Goal: Find specific page/section

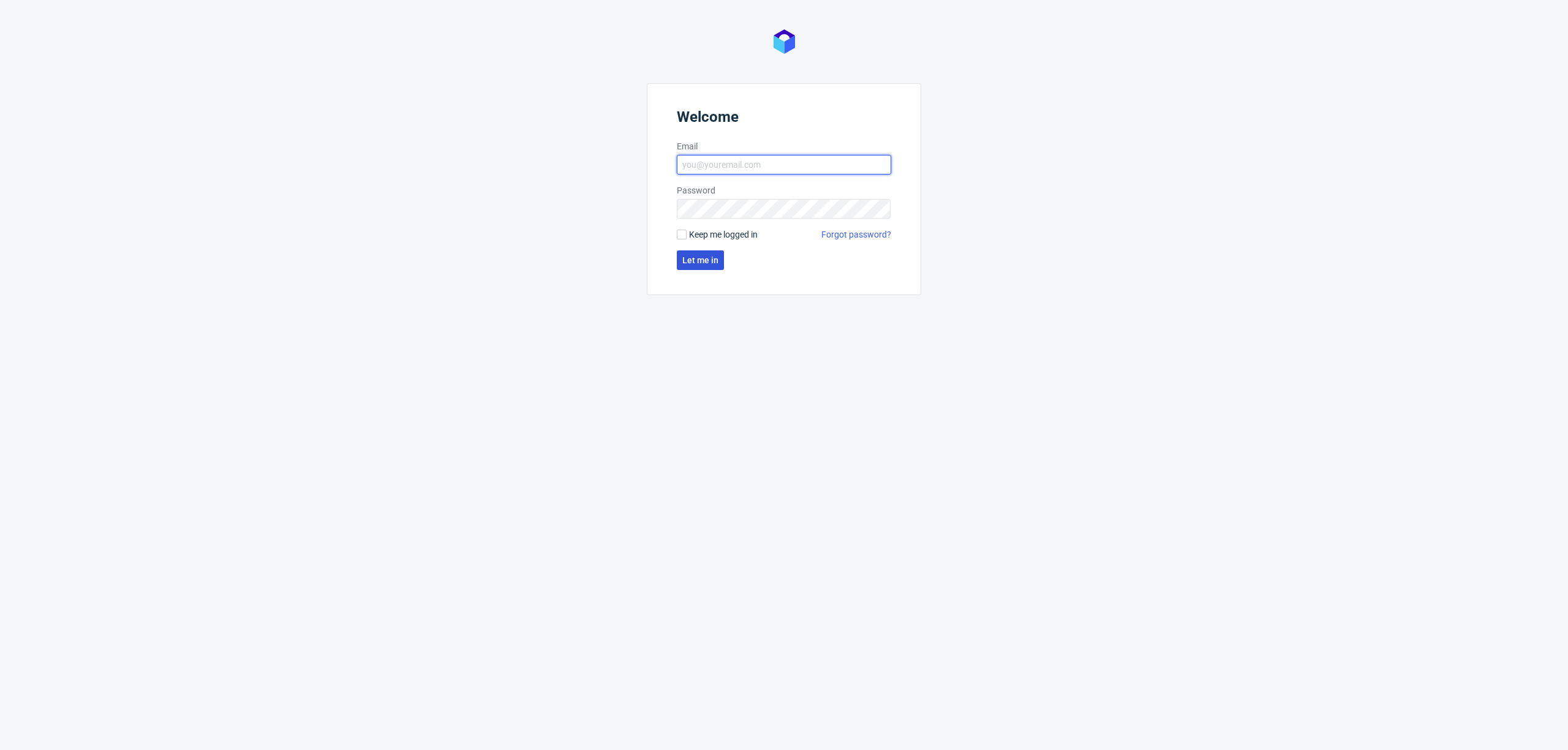
type input "[PERSON_NAME][EMAIL_ADDRESS][DOMAIN_NAME]"
click at [699, 260] on span "Let me in" at bounding box center [700, 260] width 36 height 9
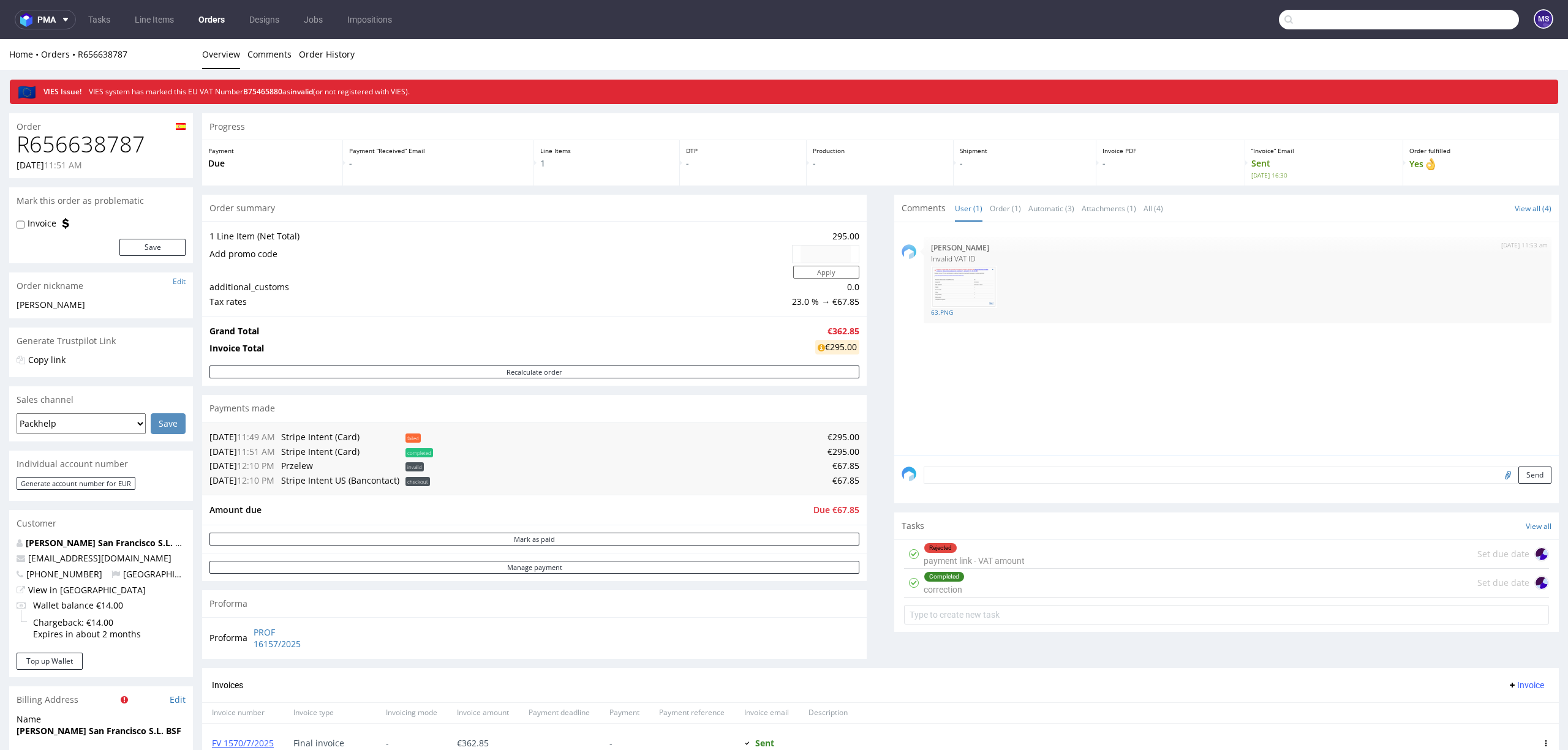
click at [1459, 27] on input "text" at bounding box center [1399, 19] width 240 height 20
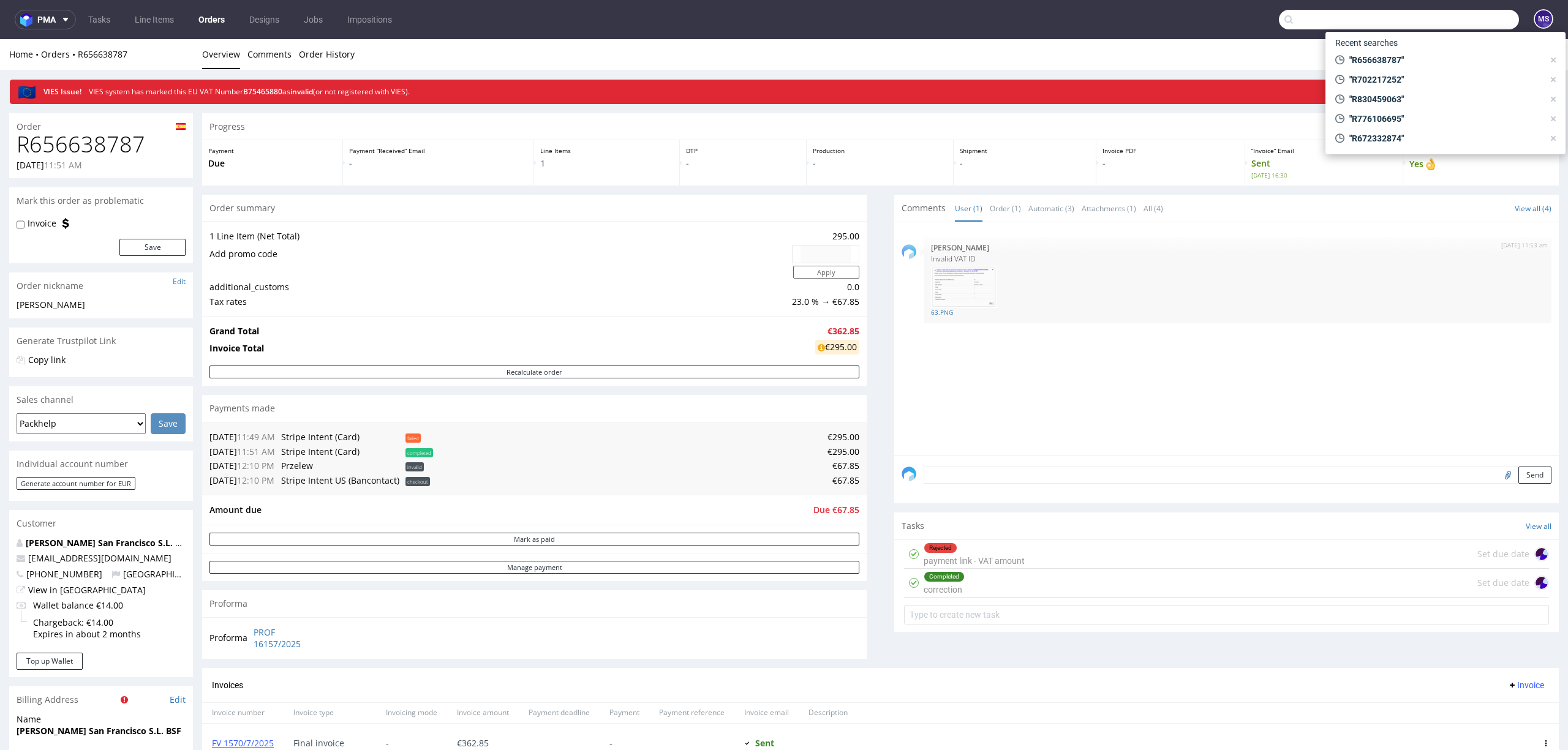
click at [1370, 18] on input "text" at bounding box center [1399, 19] width 240 height 20
paste input "R498016157"
type input "R498016157"
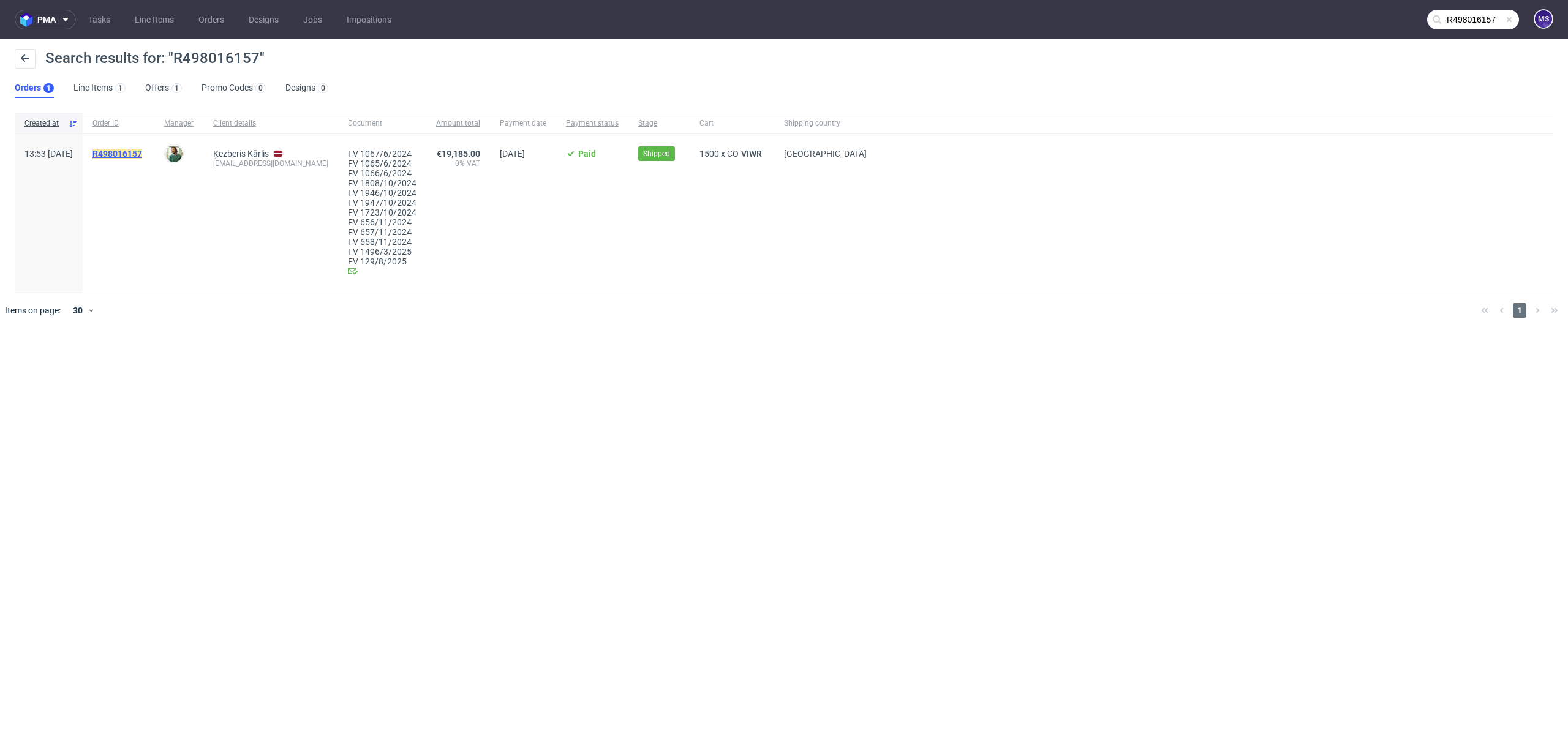
click at [142, 153] on mark "R498016157" at bounding box center [117, 154] width 49 height 10
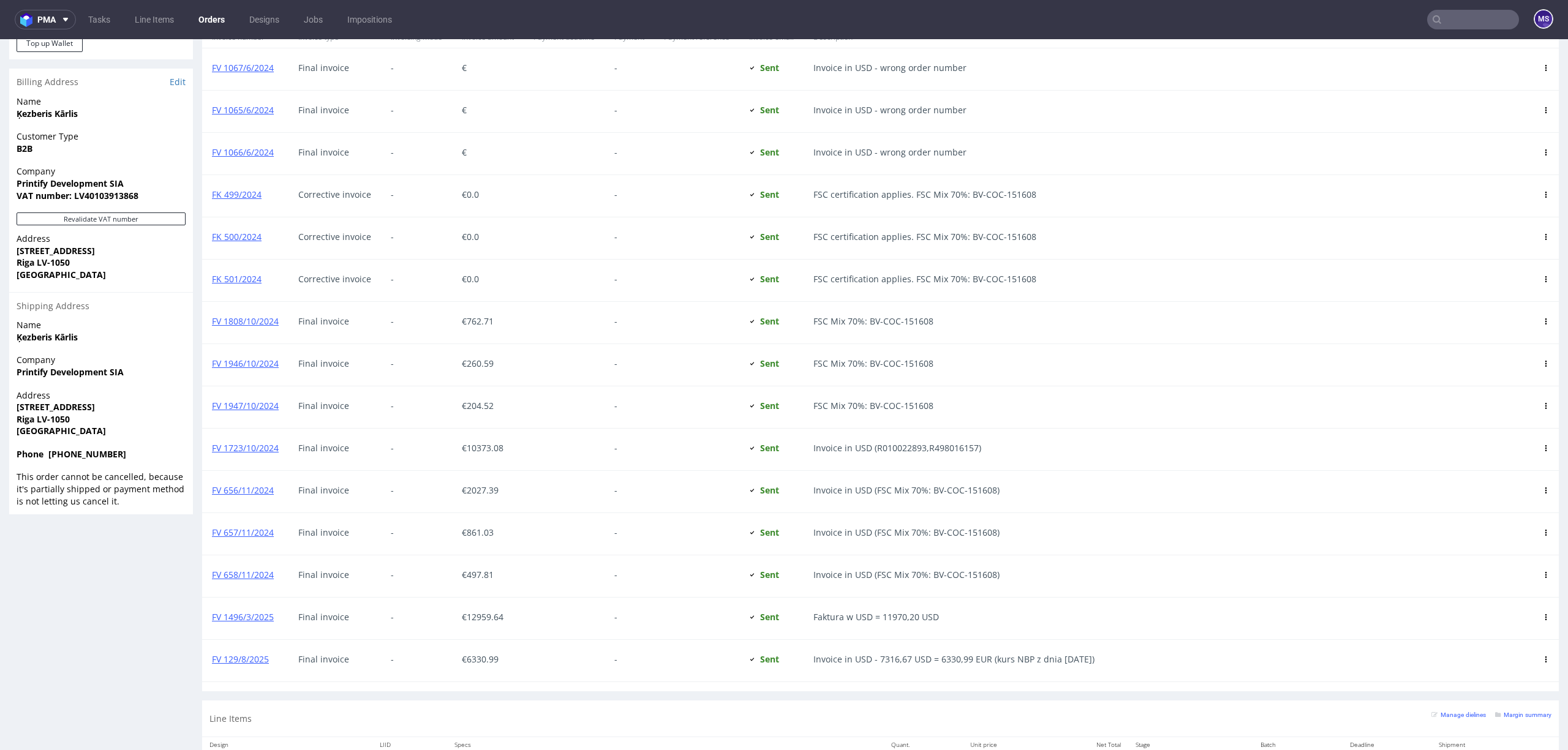
scroll to position [816, 0]
